Goal: Task Accomplishment & Management: Complete application form

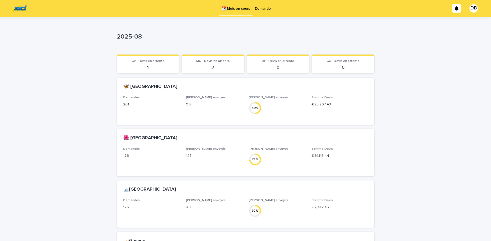
click at [257, 11] on link "Demande" at bounding box center [262, 8] width 21 height 16
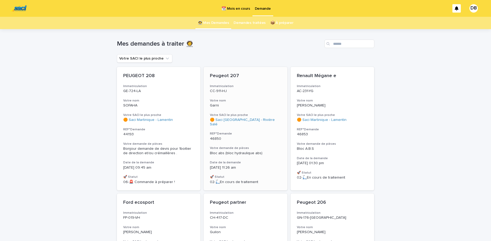
click at [247, 87] on h3 "Immatriculation" at bounding box center [245, 86] width 71 height 4
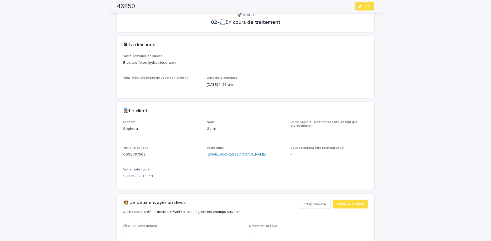
scroll to position [132, 0]
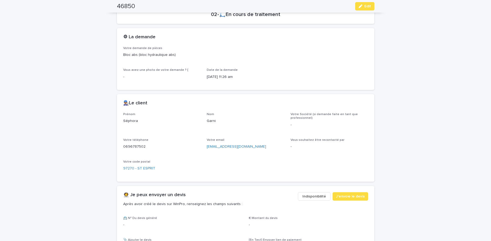
click at [132, 146] on p "0696787502" at bounding box center [161, 147] width 77 height 6
copy p "0696787502"
click at [369, 5] on span "Edit" at bounding box center [367, 6] width 7 height 4
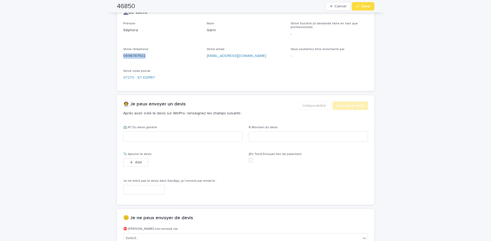
scroll to position [268, 0]
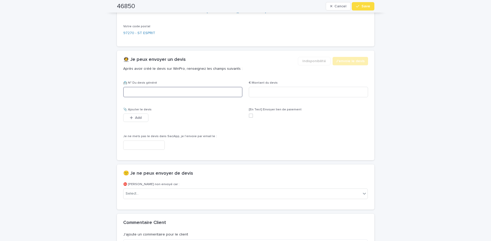
click at [168, 97] on input at bounding box center [182, 92] width 119 height 11
paste input "********"
type input "********"
click at [257, 96] on input at bounding box center [308, 92] width 119 height 11
type input "******"
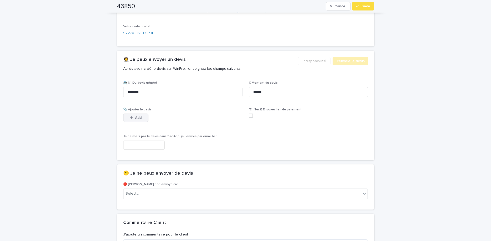
click at [140, 122] on button "Add" at bounding box center [135, 118] width 25 height 8
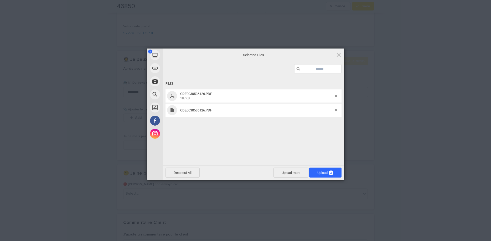
drag, startPoint x: 294, startPoint y: 135, endPoint x: 326, endPoint y: 117, distance: 36.3
click at [295, 136] on div "Files CDE0030536126.PDF 187KB CDE0030536126.PDF" at bounding box center [253, 120] width 181 height 88
click at [335, 110] on span at bounding box center [336, 110] width 3 height 3
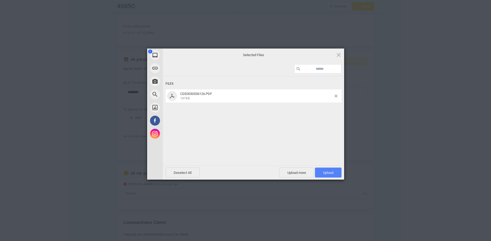
click at [331, 175] on span "Upload 1" at bounding box center [328, 173] width 27 height 10
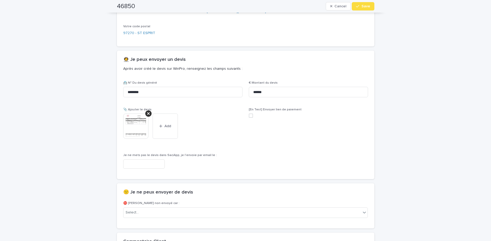
click at [361, 8] on button "Save" at bounding box center [363, 6] width 22 height 8
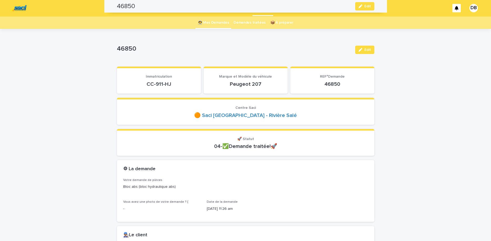
scroll to position [0, 0]
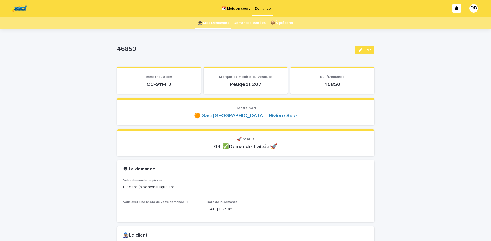
click at [209, 26] on link "👩‍🚀 Mes Demandes" at bounding box center [213, 23] width 31 height 12
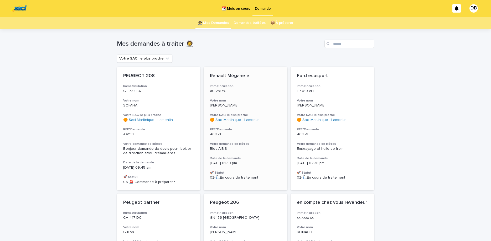
click at [248, 91] on p "AC-231-YG" at bounding box center [245, 91] width 71 height 4
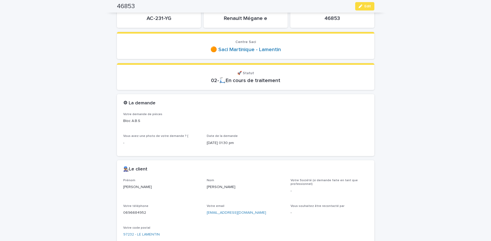
scroll to position [176, 0]
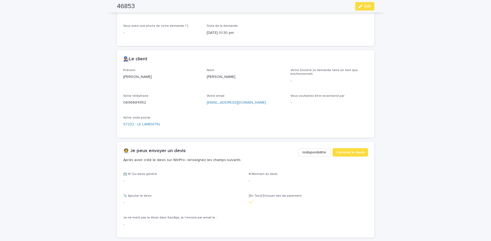
click at [218, 77] on p "[PERSON_NAME]" at bounding box center [245, 77] width 77 height 6
click at [139, 102] on p "0696684952" at bounding box center [161, 103] width 77 height 6
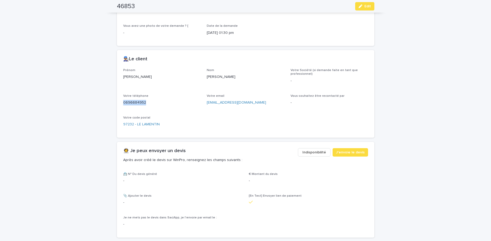
copy p "0696684952"
click at [363, 9] on button "Edit" at bounding box center [364, 6] width 19 height 8
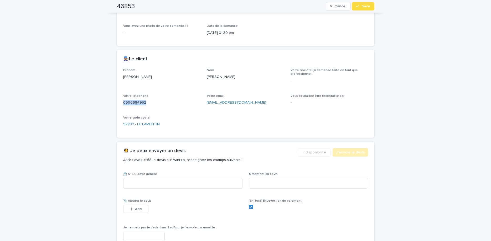
scroll to position [192, 0]
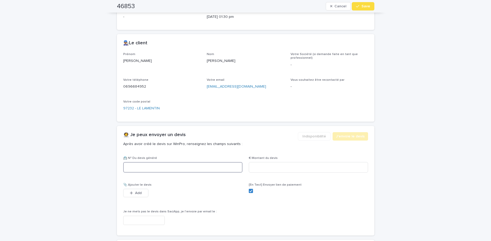
click at [217, 170] on input at bounding box center [182, 167] width 119 height 11
paste input "********"
type input "********"
drag, startPoint x: 256, startPoint y: 161, endPoint x: 259, endPoint y: 164, distance: 4.3
click at [257, 162] on div "€ Montant du devis" at bounding box center [308, 167] width 119 height 20
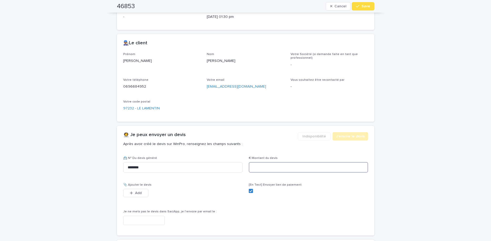
click at [261, 165] on input at bounding box center [308, 167] width 119 height 11
type input "*******"
drag, startPoint x: 134, startPoint y: 195, endPoint x: 231, endPoint y: 164, distance: 101.9
click at [132, 194] on button "Add" at bounding box center [135, 193] width 25 height 8
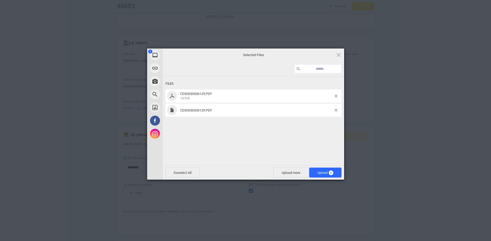
drag, startPoint x: 287, startPoint y: 122, endPoint x: 322, endPoint y: 115, distance: 35.7
click at [288, 123] on div "Files CDE0030536129.PDF 187KB CDE0030536129.PDF" at bounding box center [253, 120] width 181 height 88
click at [336, 110] on span at bounding box center [336, 110] width 3 height 3
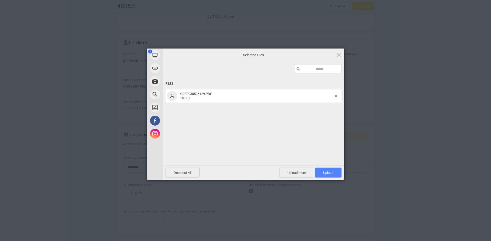
click at [328, 177] on span "Upload 1" at bounding box center [328, 173] width 27 height 10
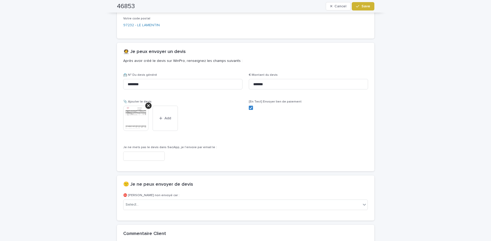
click at [361, 4] on button "Save" at bounding box center [363, 6] width 22 height 8
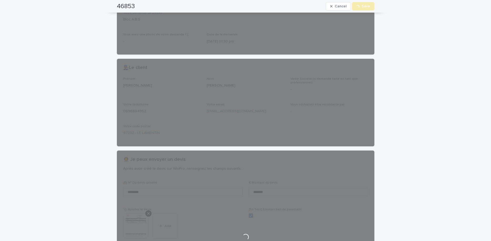
scroll to position [0, 0]
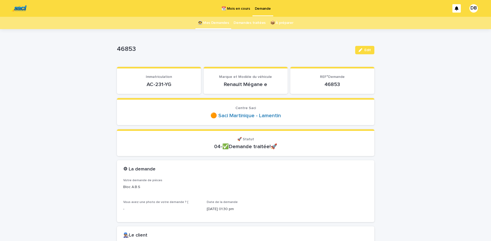
click at [212, 29] on link "👩‍🚀 Mes Demandes" at bounding box center [213, 23] width 31 height 12
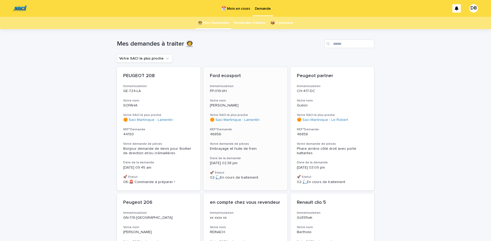
scroll to position [22, 0]
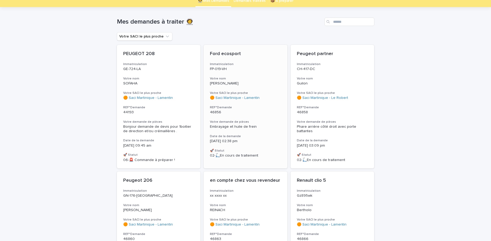
click at [267, 85] on p "[PERSON_NAME]" at bounding box center [245, 83] width 71 height 4
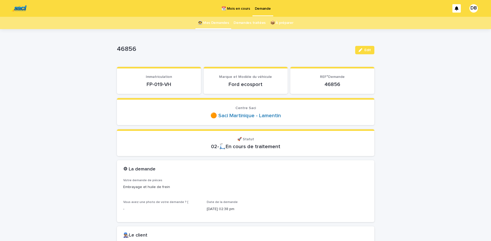
click at [158, 83] on p "FP-019-VH" at bounding box center [158, 84] width 71 height 6
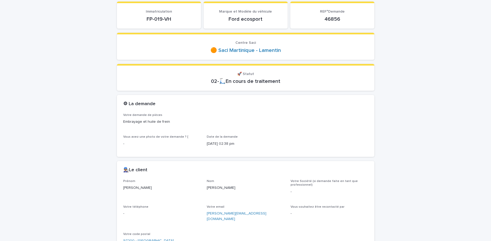
scroll to position [88, 0]
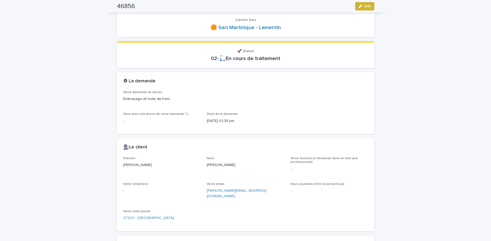
click at [369, 7] on span "Edit" at bounding box center [367, 6] width 7 height 4
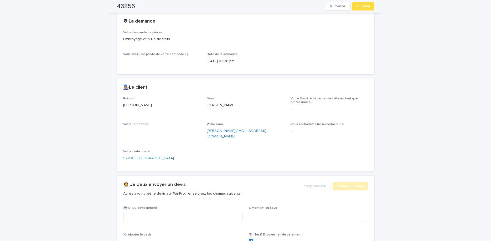
scroll to position [180, 0]
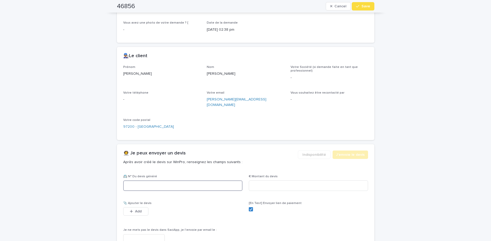
click at [153, 181] on input at bounding box center [182, 186] width 119 height 11
paste input "********"
type input "********"
click at [266, 183] on input at bounding box center [308, 186] width 119 height 11
drag, startPoint x: 251, startPoint y: 204, endPoint x: 243, endPoint y: 203, distance: 8.0
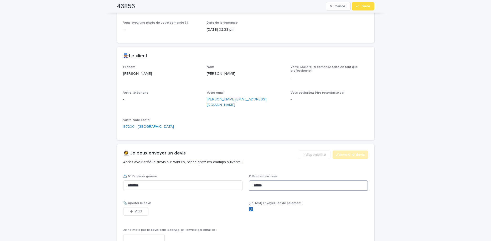
click at [249, 208] on icon at bounding box center [250, 209] width 3 height 3
type input "******"
drag, startPoint x: 146, startPoint y: 206, endPoint x: 150, endPoint y: 204, distance: 4.7
click at [145, 207] on button "Add" at bounding box center [135, 211] width 25 height 8
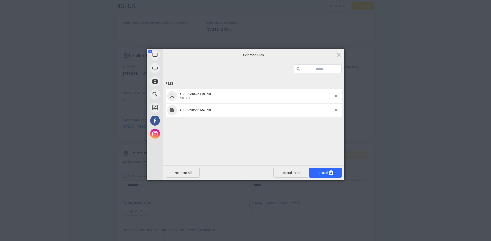
click at [289, 138] on div "Files CDE0030536146.PDF 187KB CDE0030536146.PDF" at bounding box center [253, 120] width 181 height 88
click at [334, 110] on span "CDE0030536146.PDF" at bounding box center [257, 110] width 156 height 4
click at [335, 111] on span at bounding box center [336, 110] width 3 height 3
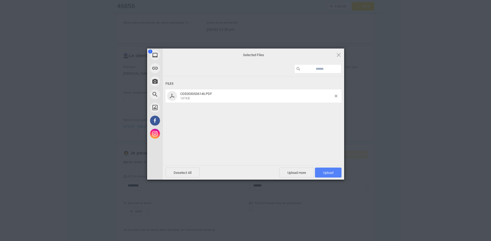
click at [319, 175] on span "Upload 1" at bounding box center [328, 173] width 27 height 10
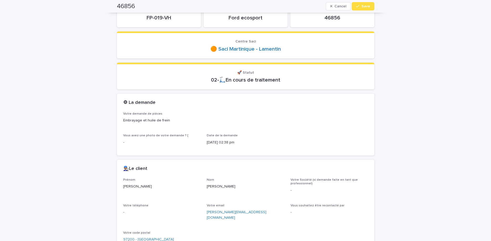
scroll to position [0, 0]
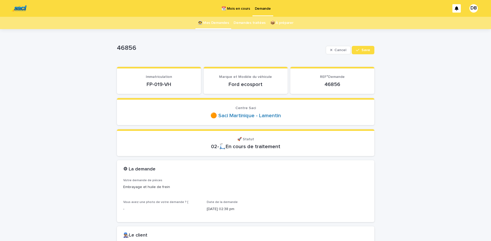
click at [217, 25] on link "👩‍🚀 Mes Demandes" at bounding box center [213, 23] width 31 height 12
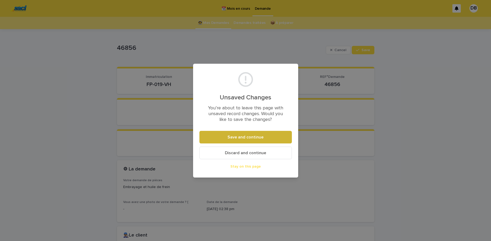
click at [238, 135] on button "Save and continue" at bounding box center [245, 137] width 92 height 13
